Goal: Navigation & Orientation: Find specific page/section

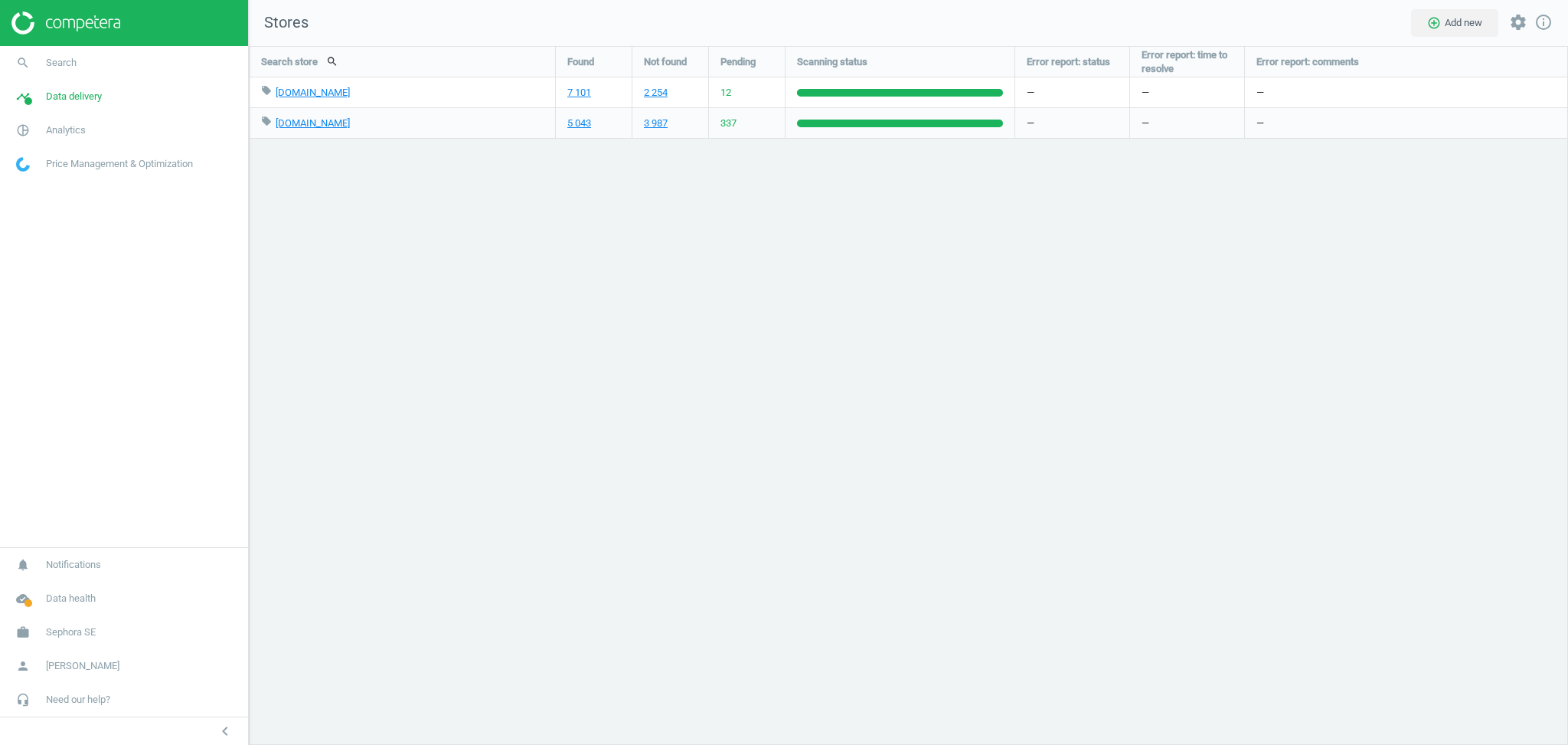
scroll to position [730, 1351]
click at [93, 632] on span "Sephora SE" at bounding box center [71, 632] width 50 height 13
click at [56, 581] on span "Switch campaign" at bounding box center [51, 586] width 68 height 12
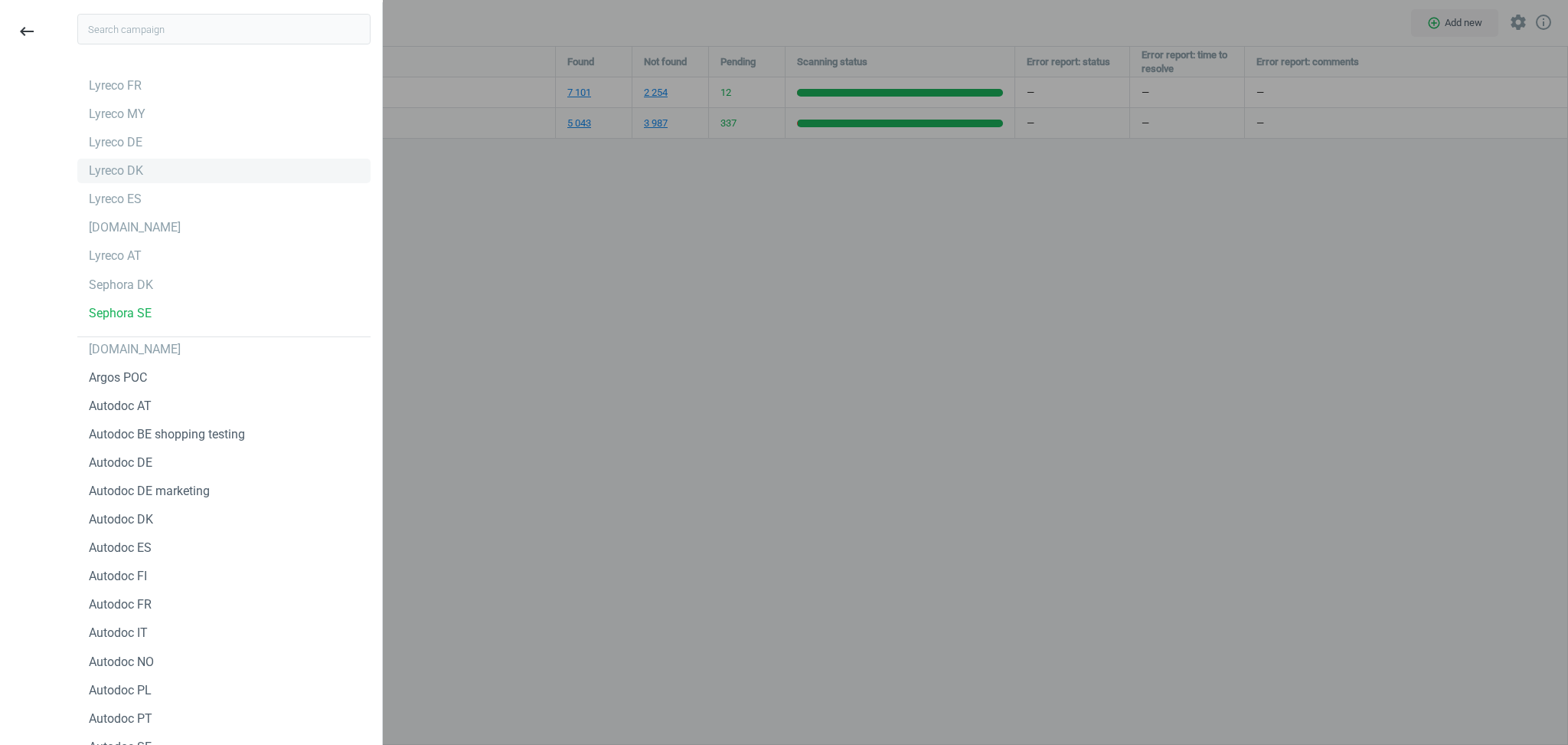
click at [132, 176] on div "Lyreco DK" at bounding box center [116, 171] width 55 height 17
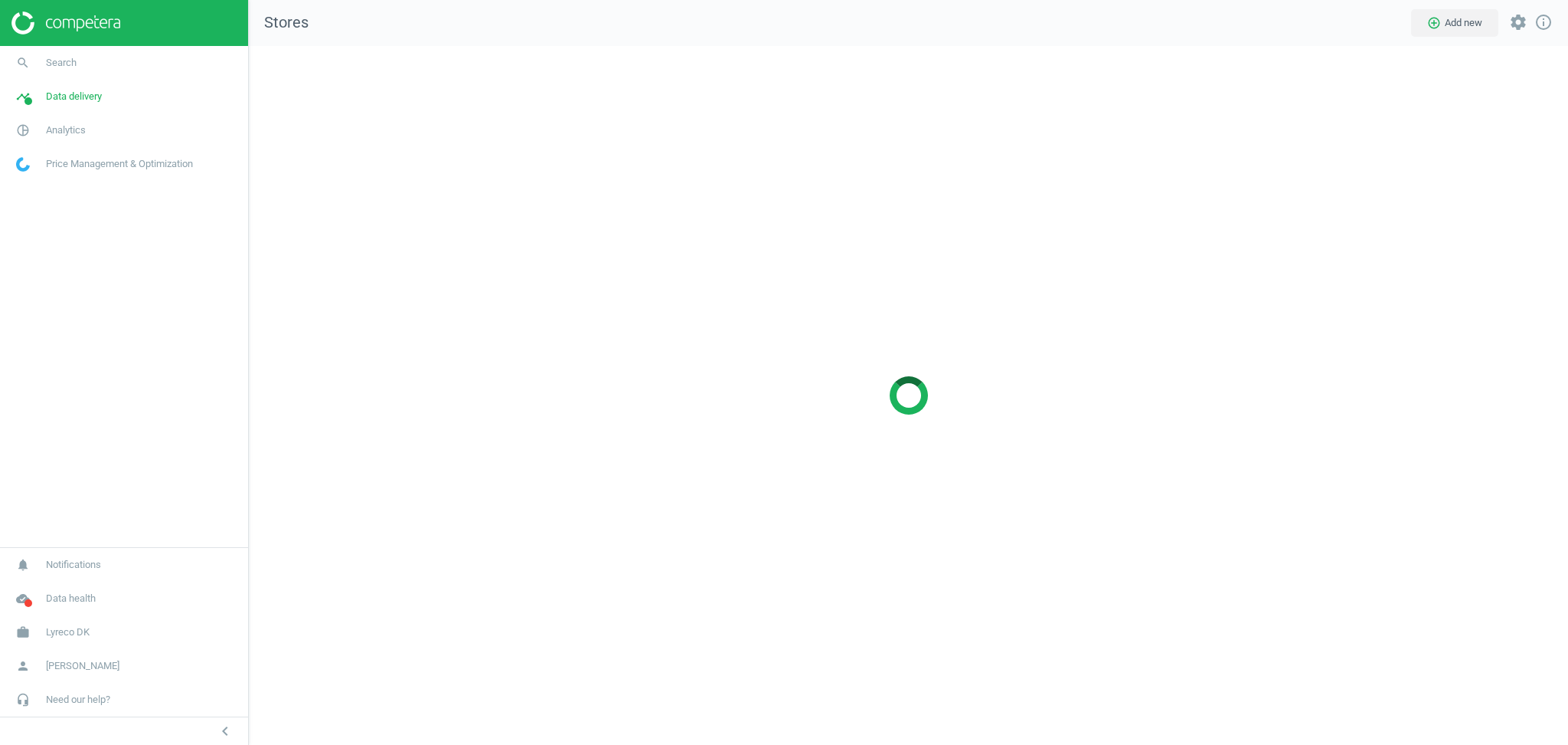
scroll to position [730, 1351]
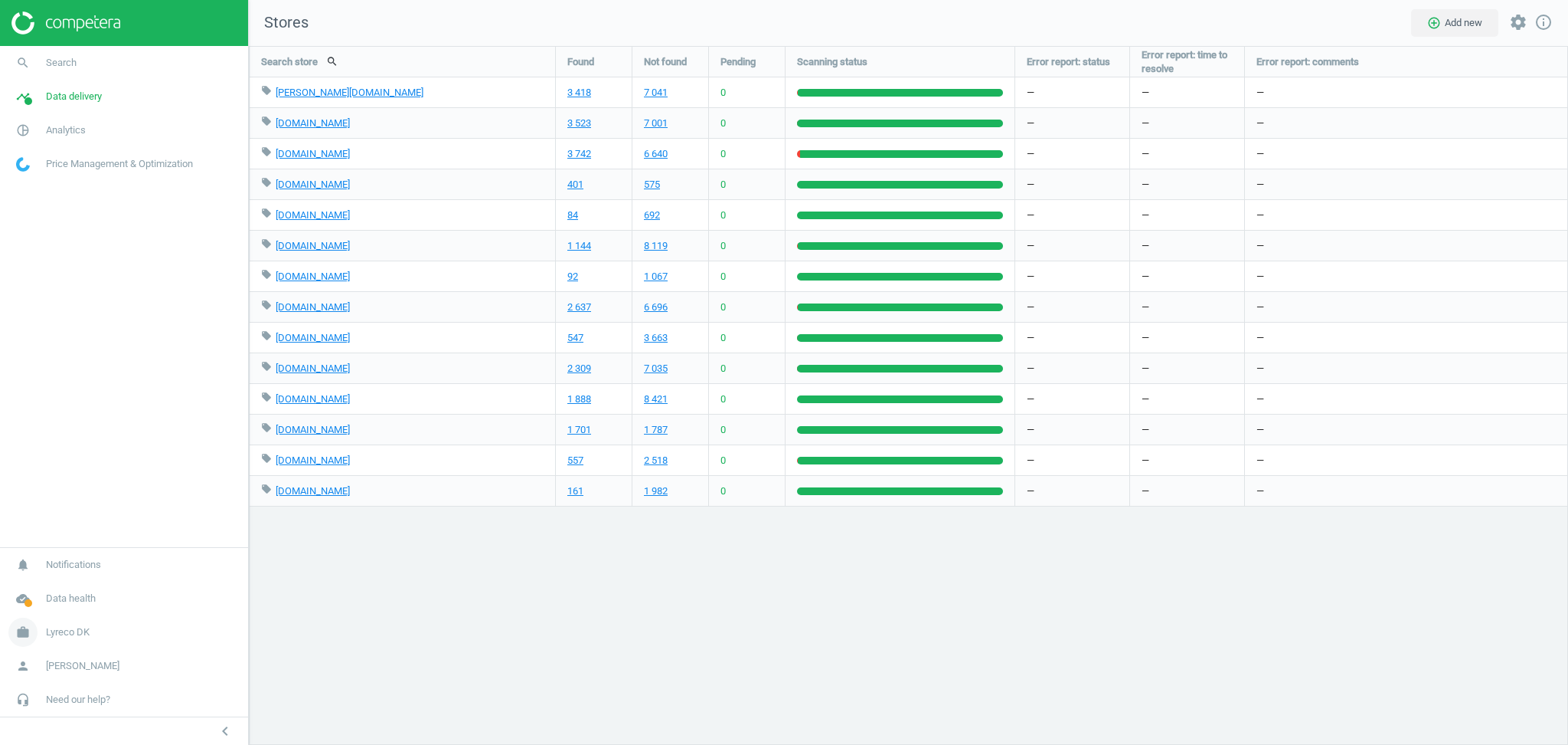
click at [90, 634] on link "work Lyreco DK" at bounding box center [123, 631] width 248 height 34
click at [75, 583] on span "Switch campaign" at bounding box center [51, 586] width 68 height 12
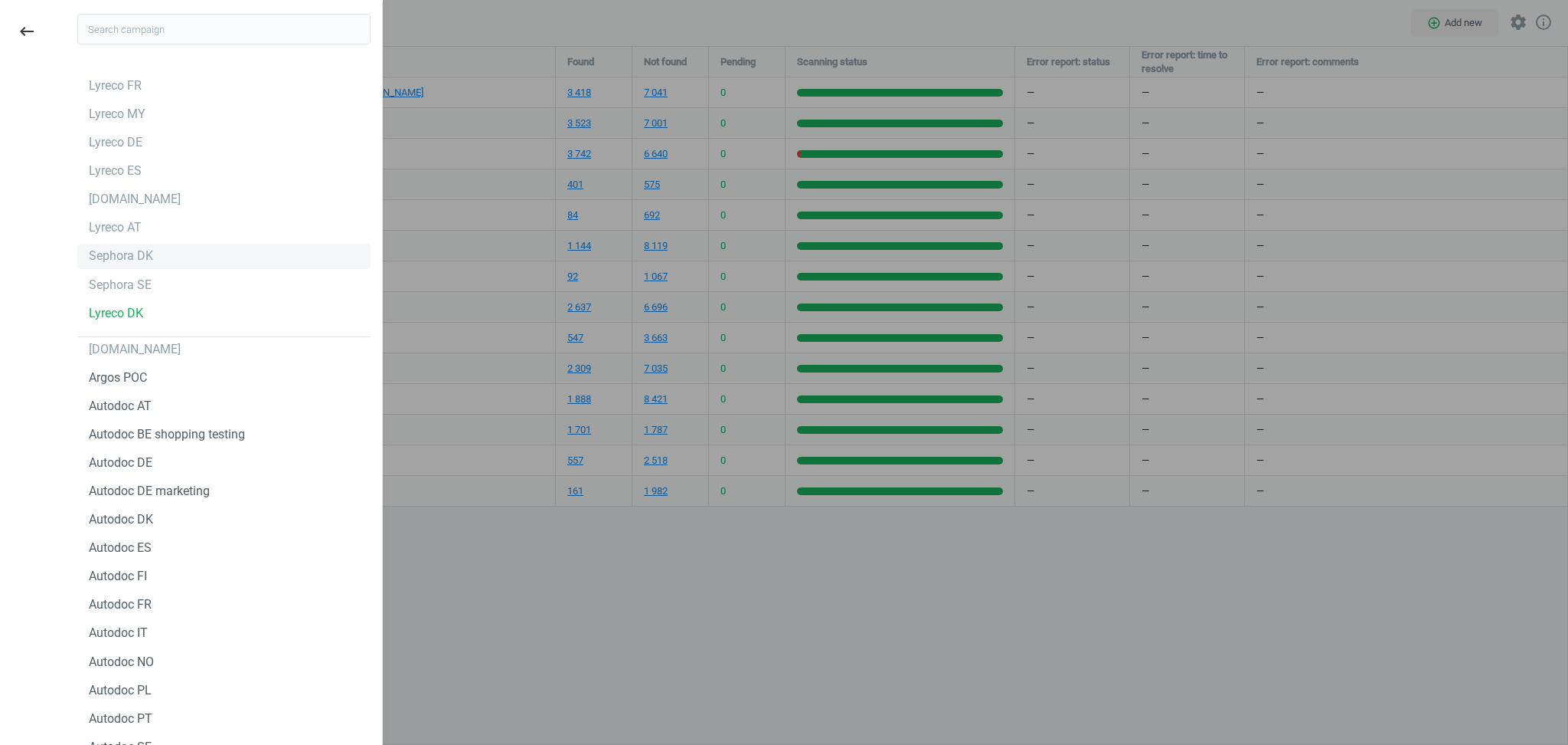
click at [116, 253] on div "Sephora DK" at bounding box center [121, 256] width 64 height 17
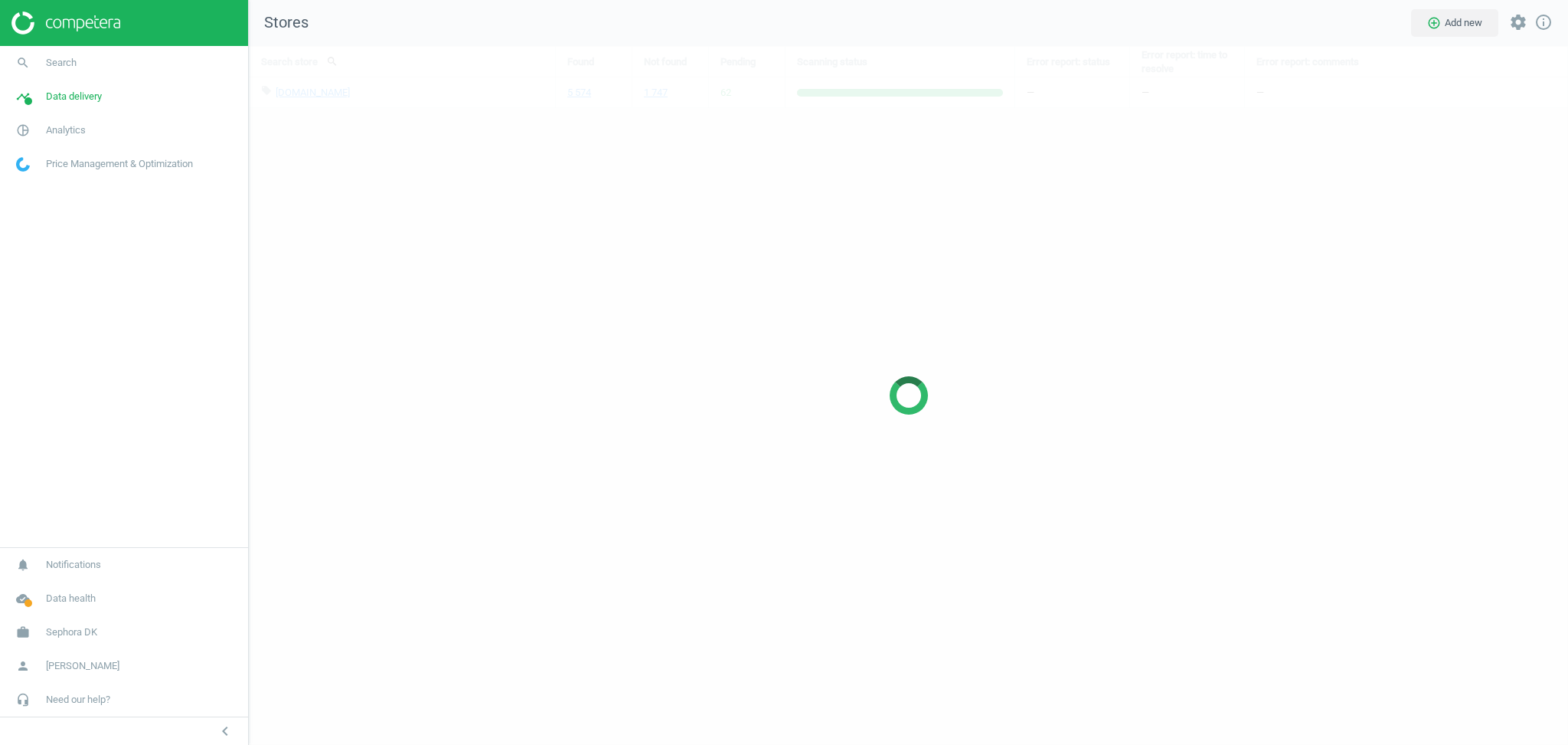
scroll to position [730, 1351]
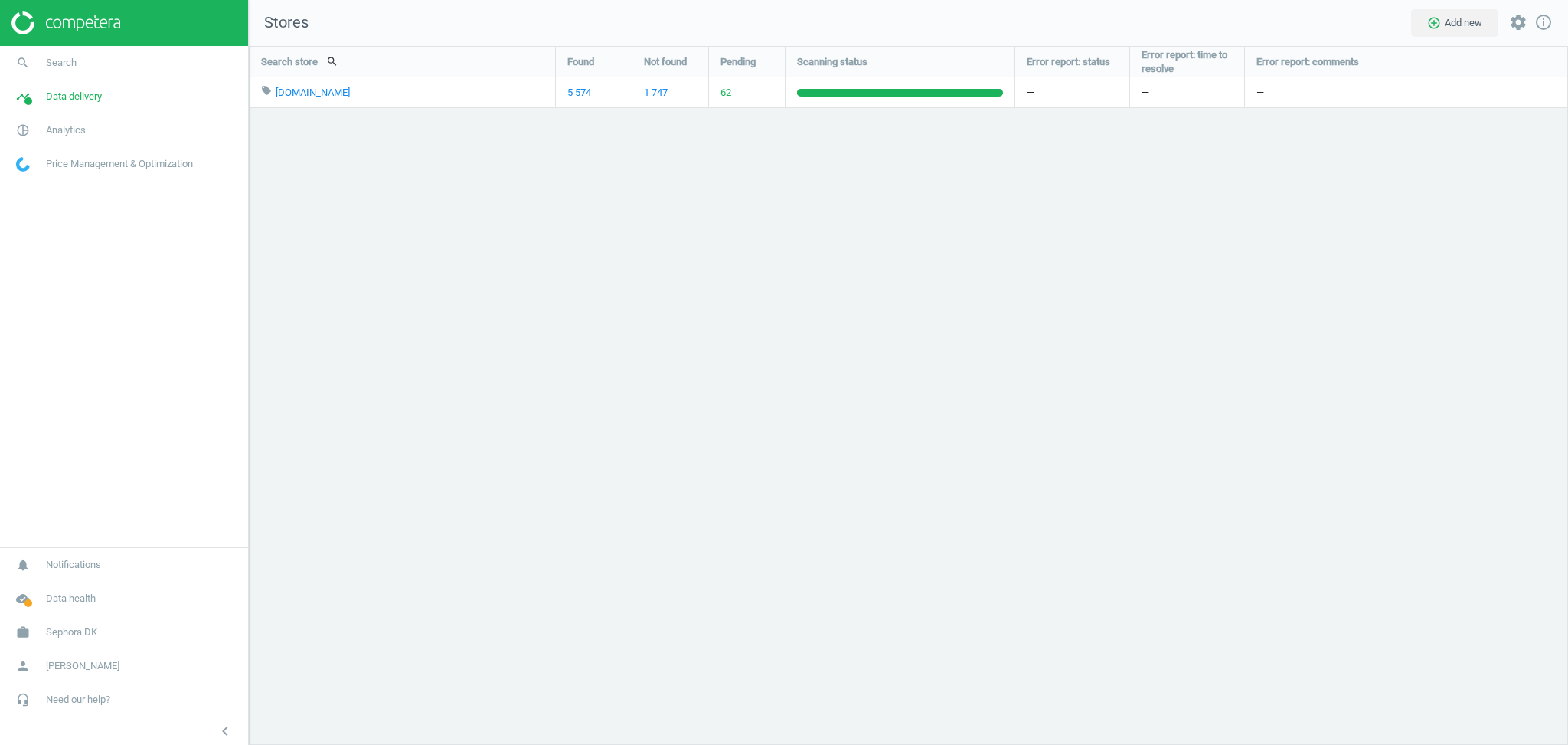
click at [831, 492] on div "Search store search Found Not found Pending Scanning status Error report: statu…" at bounding box center [908, 395] width 1319 height 699
click at [727, 94] on span "62" at bounding box center [726, 93] width 11 height 13
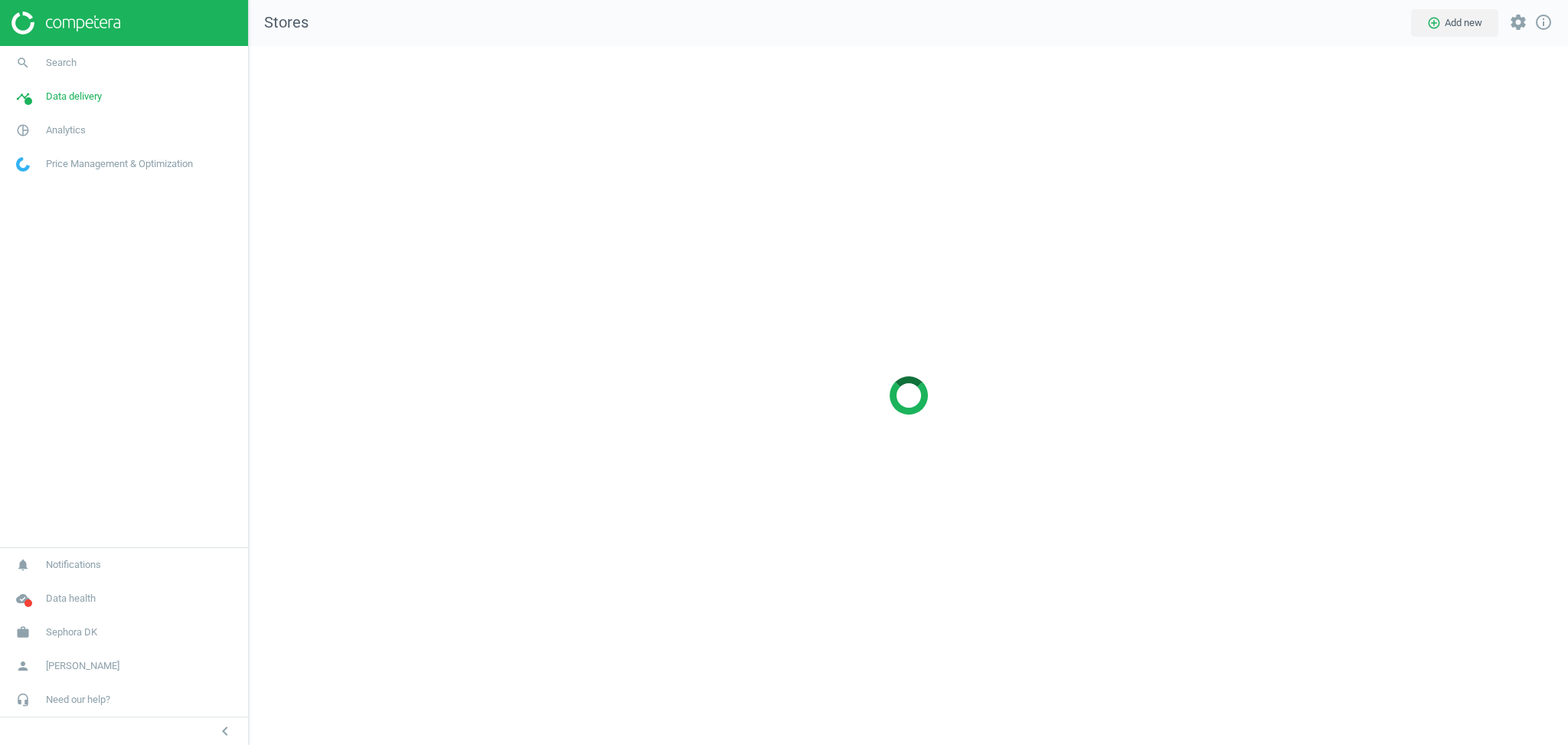
scroll to position [730, 1351]
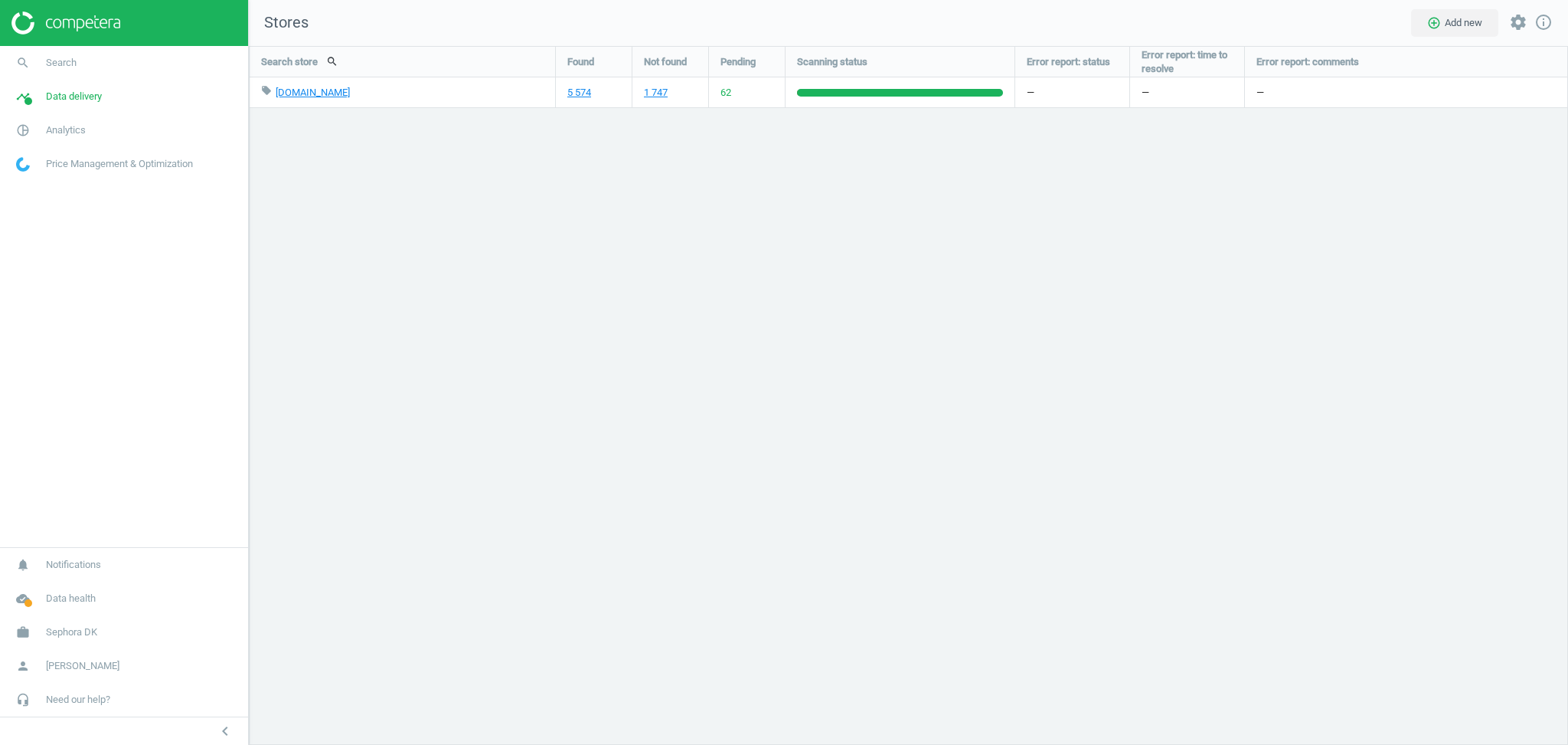
click at [727, 98] on span "62" at bounding box center [726, 93] width 11 height 13
